Goal: Use online tool/utility: Utilize a website feature to perform a specific function

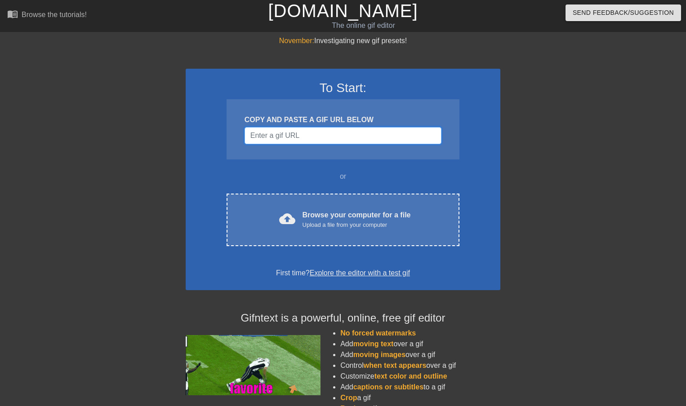
click at [303, 136] on input "Username" at bounding box center [343, 135] width 197 height 17
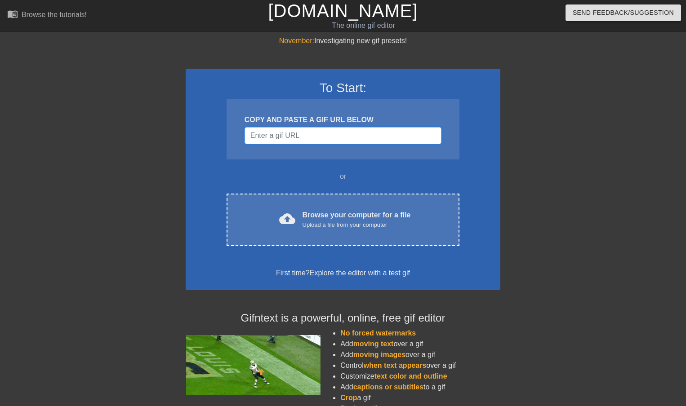
paste input "[URL][DOMAIN_NAME][PERSON_NAME]"
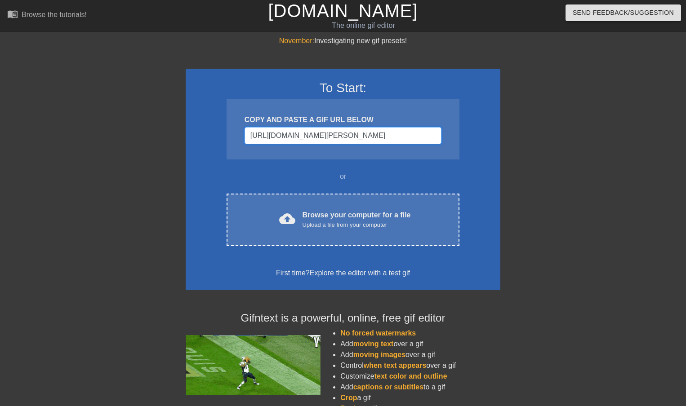
scroll to position [0, 114]
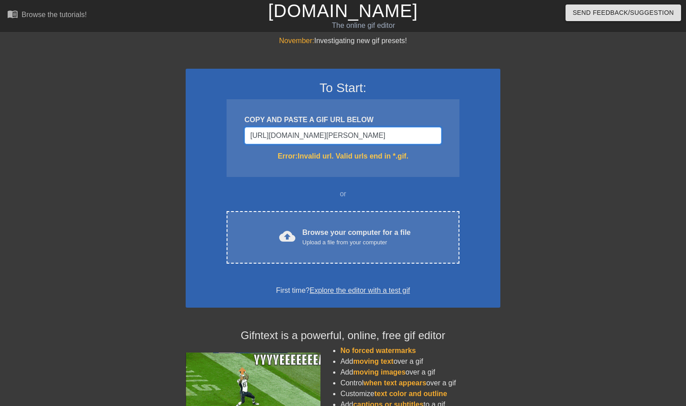
type input "[URL][DOMAIN_NAME][PERSON_NAME]"
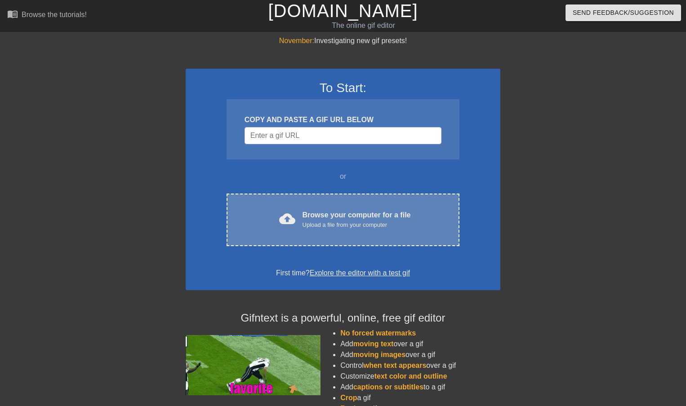
click at [325, 222] on div "Upload a file from your computer" at bounding box center [357, 225] width 108 height 9
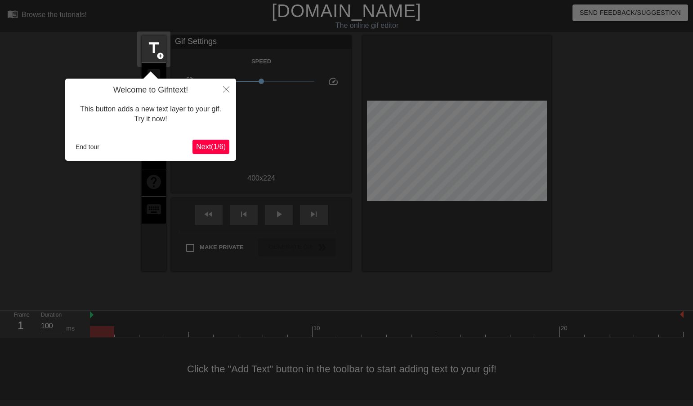
click at [214, 145] on span "Next ( 1 / 6 )" at bounding box center [211, 147] width 30 height 8
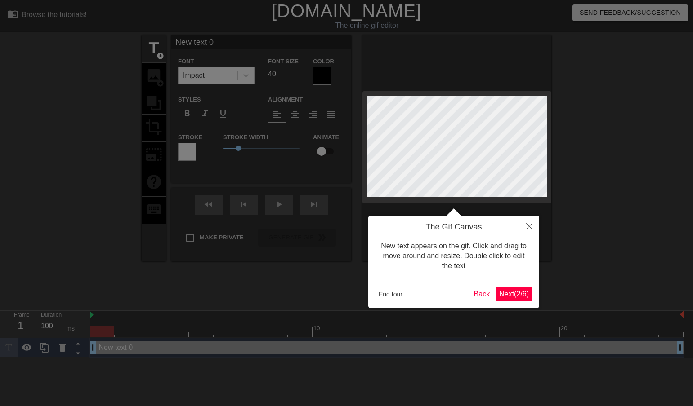
click at [515, 291] on span "Next ( 2 / 6 )" at bounding box center [514, 294] width 30 height 8
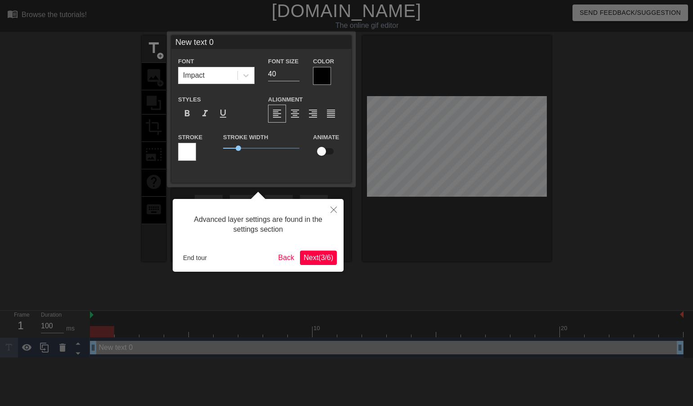
click at [315, 252] on button "Next ( 3 / 6 )" at bounding box center [318, 258] width 37 height 14
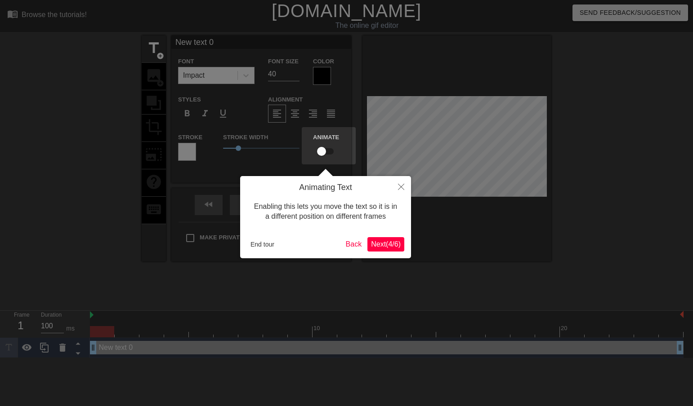
click at [391, 247] on span "Next ( 4 / 6 )" at bounding box center [386, 245] width 30 height 8
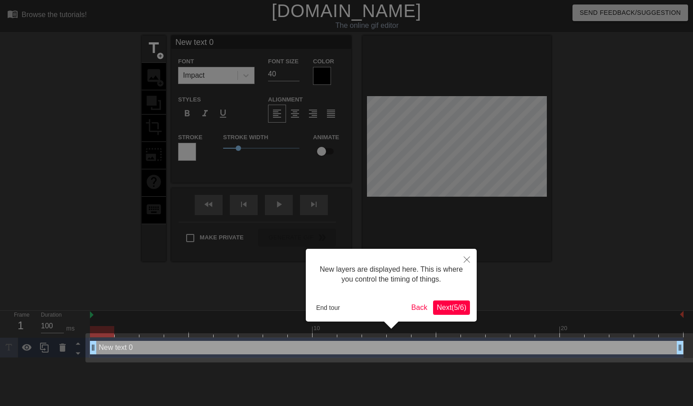
click at [455, 307] on span "Next ( 5 / 6 )" at bounding box center [452, 308] width 30 height 8
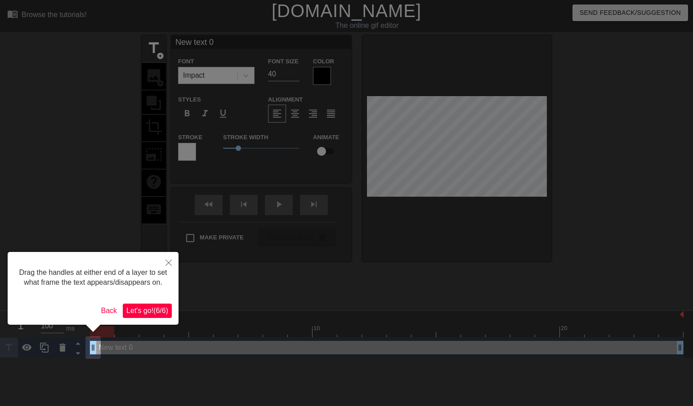
click at [140, 310] on span "Let's go! ( 6 / 6 )" at bounding box center [147, 311] width 42 height 8
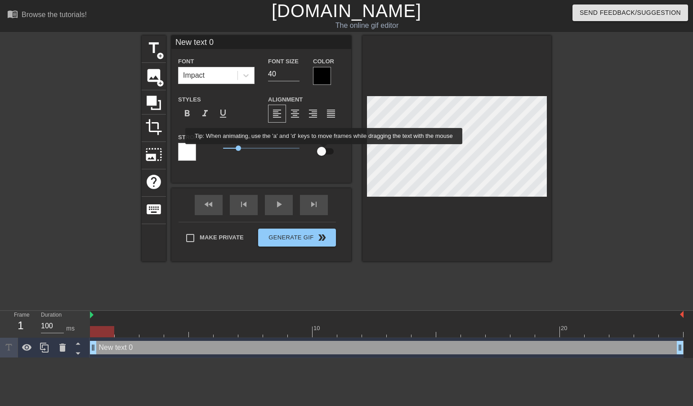
click at [324, 151] on input "checkbox" at bounding box center [321, 151] width 51 height 17
checkbox input "true"
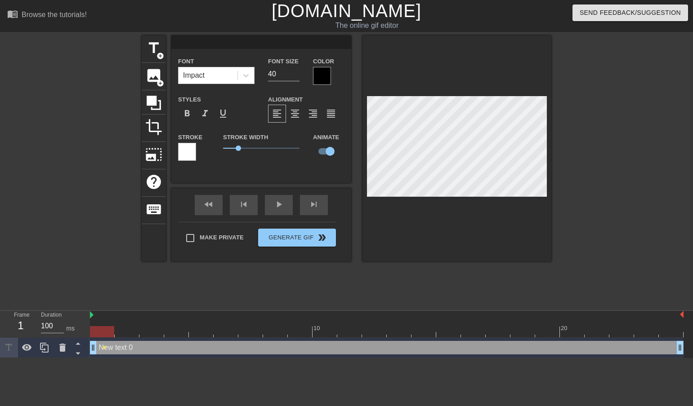
scroll to position [1, 1]
type input "M"
type textarea "M"
type input "MS"
type textarea "MS"
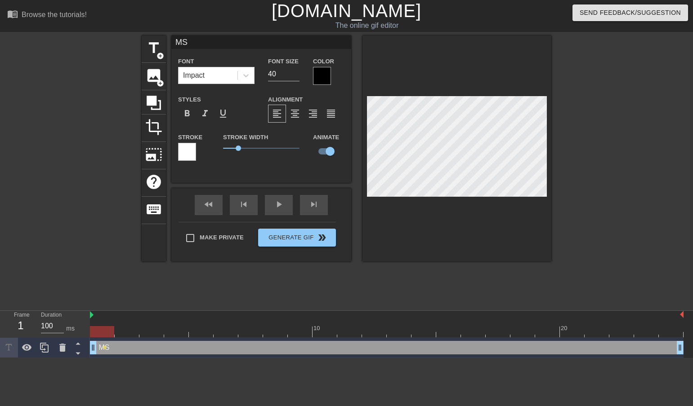
type input "MSV"
type textarea "MSV"
type input "MSVB"
type textarea "MSVB"
type input "MSV"
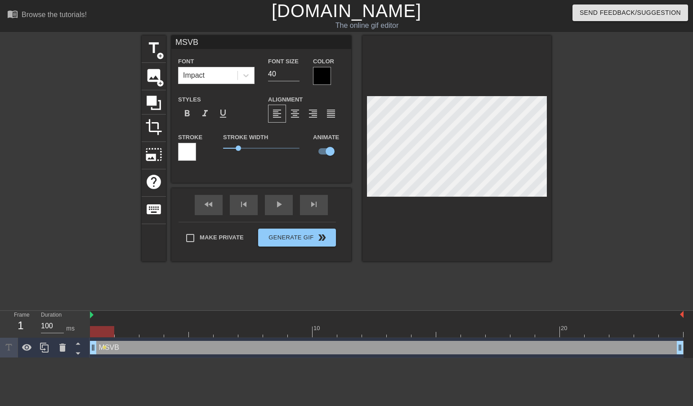
type textarea "MSV"
click at [504, 320] on div "menu_book Browse the tutorials! [DOMAIN_NAME] The online gif editor Send Feedba…" at bounding box center [346, 179] width 693 height 358
click at [154, 46] on span "title" at bounding box center [153, 48] width 17 height 17
type input "New text 1"
checkbox input "false"
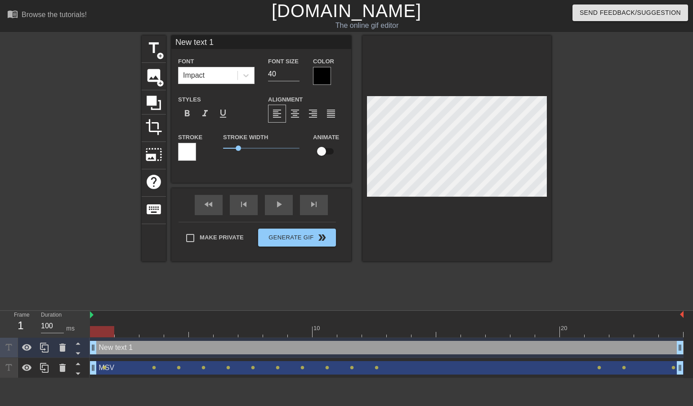
type input "1"
type textarea "1"
type input "W"
type textarea "W"
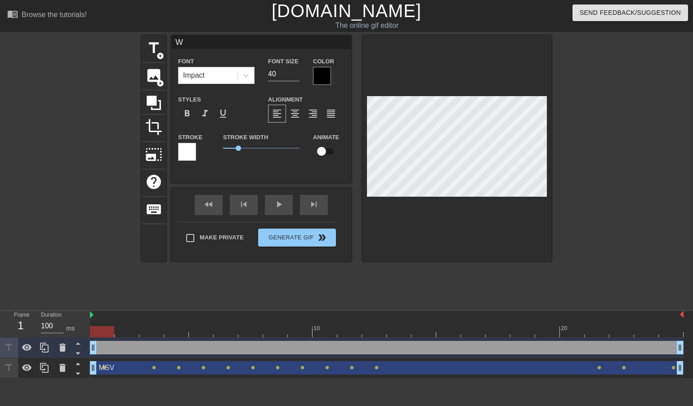
type input "Wo"
type textarea "Wo"
type input "WoT"
type textarea "WoT"
type input "WoTE"
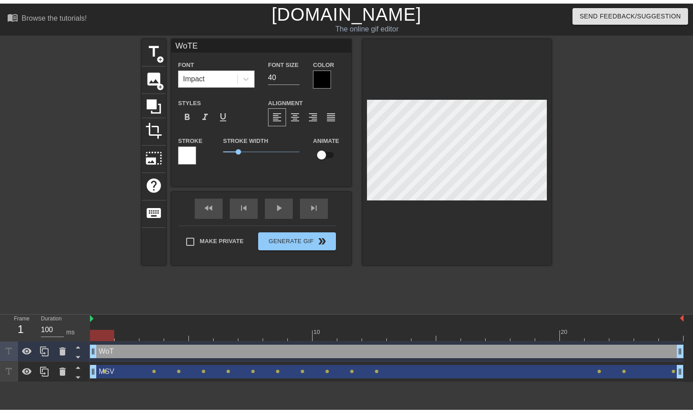
scroll to position [1, 1]
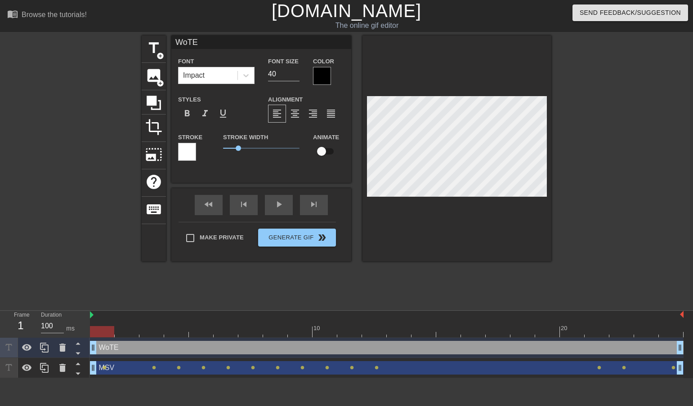
type textarea "WoTE"
click at [322, 152] on input "checkbox" at bounding box center [321, 151] width 51 height 17
checkbox input "true"
click at [382, 299] on div "title add_circle image add_circle crop photo_size_select_large help keyboard Wo…" at bounding box center [347, 171] width 410 height 270
click at [189, 239] on input "Make Private" at bounding box center [190, 238] width 19 height 19
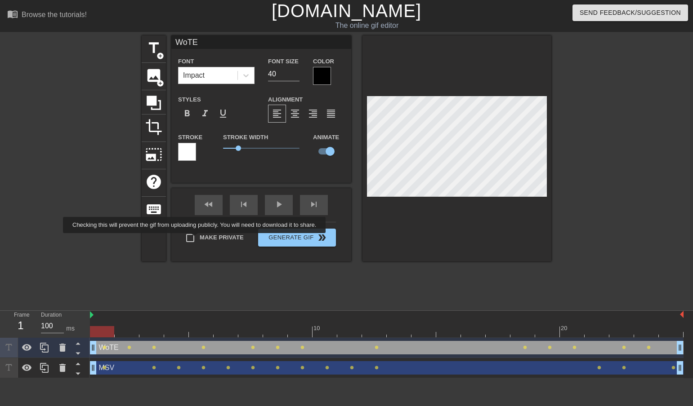
checkbox input "true"
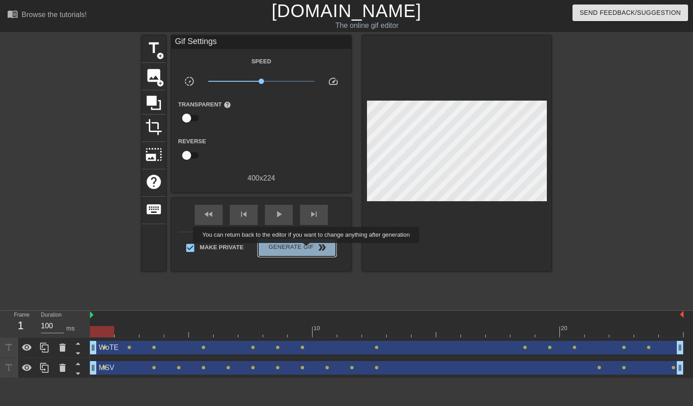
click at [307, 250] on span "Generate Gif double_arrow" at bounding box center [297, 247] width 71 height 11
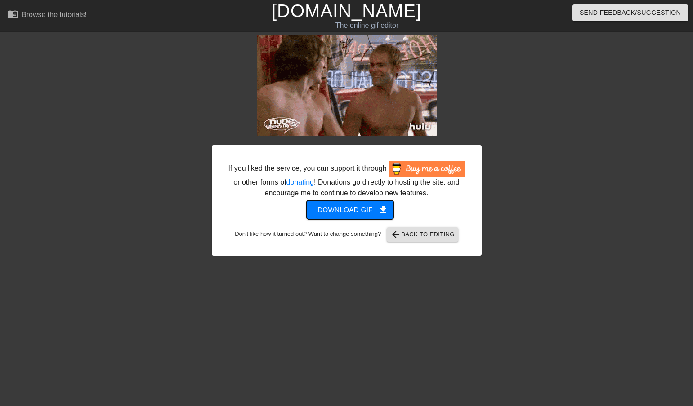
click at [360, 206] on span "Download gif get_app" at bounding box center [349, 210] width 65 height 12
